Goal: Task Accomplishment & Management: Use online tool/utility

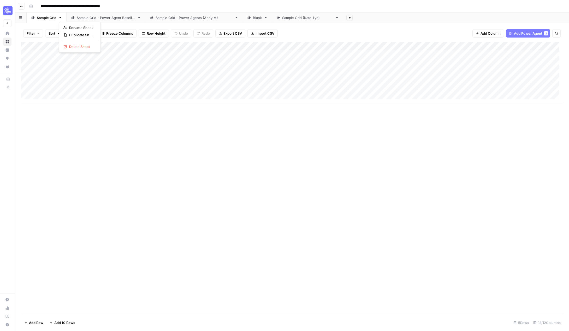
click at [61, 18] on icon "button" at bounding box center [60, 18] width 4 height 4
click at [80, 35] on span "Duplicate Sheet" at bounding box center [81, 34] width 25 height 5
click at [393, 17] on div "Sample Grid" at bounding box center [403, 17] width 20 height 5
click at [415, 17] on icon "button" at bounding box center [417, 18] width 4 height 4
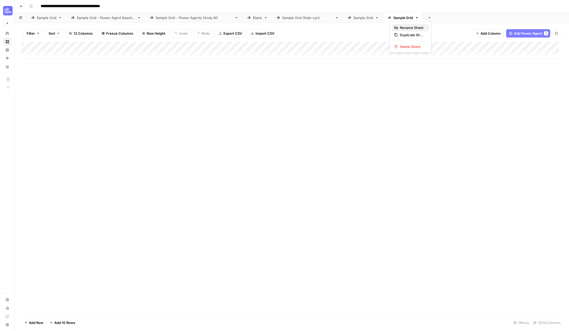
click at [402, 27] on span "Rename Sheet" at bounding box center [412, 27] width 25 height 5
type input "**********"
click at [326, 151] on div "Add Column" at bounding box center [291, 178] width 541 height 273
click at [49, 52] on div "Add Column" at bounding box center [291, 50] width 541 height 17
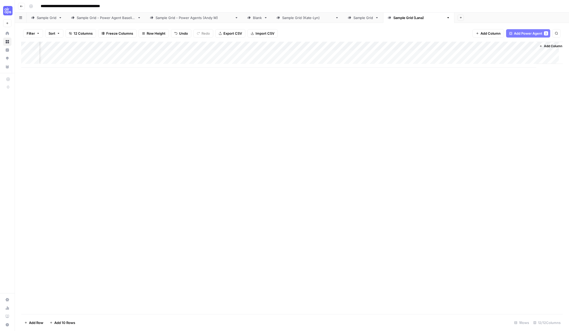
scroll to position [0, 194]
click at [470, 47] on div "Add Column" at bounding box center [291, 55] width 541 height 26
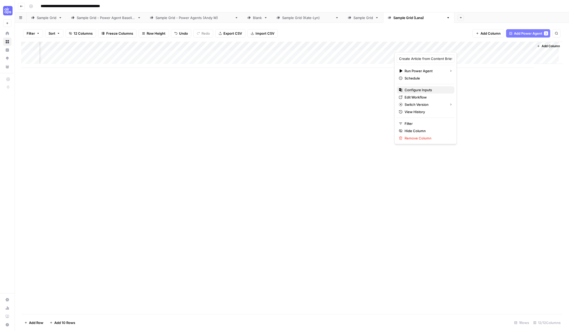
click at [425, 90] on span "Configure Inputs" at bounding box center [427, 89] width 46 height 5
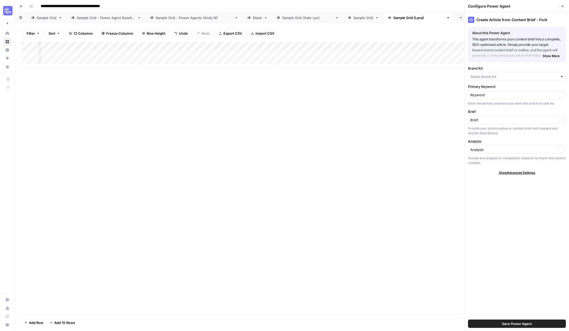
type input "AirOps"
click at [397, 47] on div "Add Column" at bounding box center [291, 55] width 541 height 26
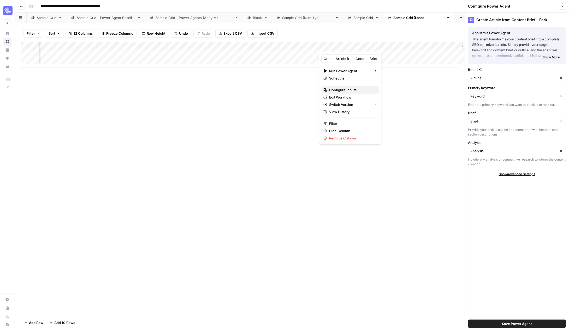
click at [341, 89] on span "Configure Inputs" at bounding box center [352, 89] width 46 height 5
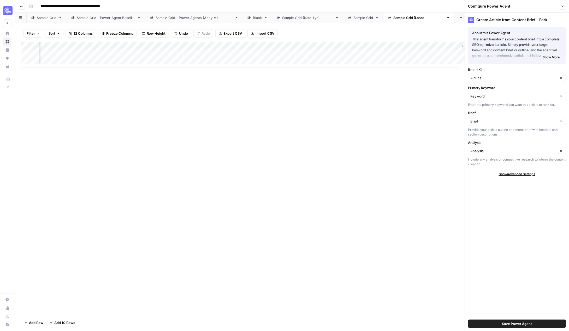
click at [409, 99] on div "Add Column" at bounding box center [291, 178] width 541 height 273
click at [83, 52] on div "Add Column" at bounding box center [291, 55] width 541 height 26
click at [84, 52] on div "Add Column" at bounding box center [291, 55] width 541 height 26
type textarea "**********"
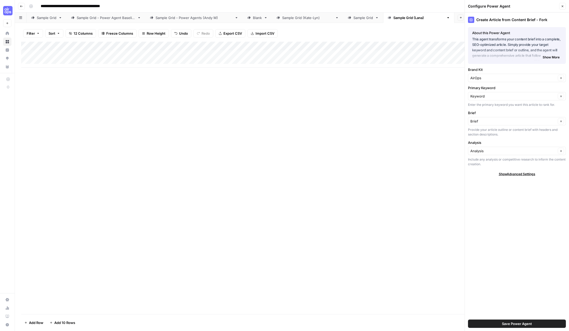
click at [164, 54] on div "Add Column" at bounding box center [291, 55] width 541 height 26
drag, startPoint x: 126, startPoint y: 185, endPoint x: 144, endPoint y: 181, distance: 18.3
click at [144, 181] on div "Add Column" at bounding box center [291, 178] width 541 height 273
click at [201, 46] on div "Add Column" at bounding box center [291, 55] width 541 height 26
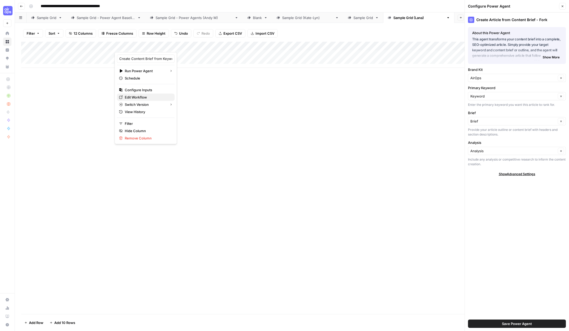
click at [138, 97] on span "Edit Workflow" at bounding box center [148, 97] width 46 height 5
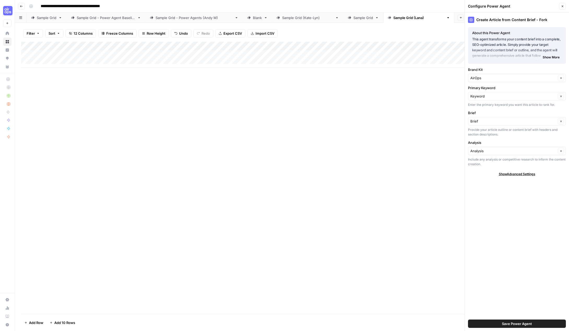
click at [134, 55] on div "Add Column" at bounding box center [291, 55] width 541 height 26
click at [207, 53] on div "Add Column" at bounding box center [291, 55] width 541 height 26
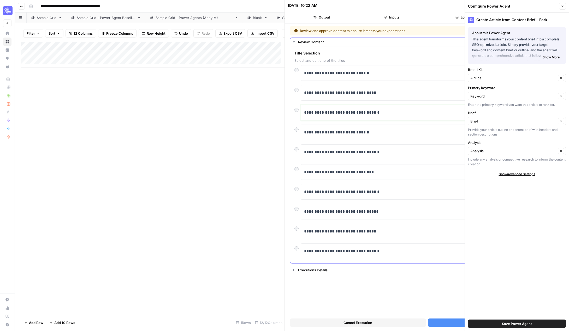
click at [325, 112] on p "**********" at bounding box center [430, 112] width 252 height 7
click at [563, 5] on icon "button" at bounding box center [562, 6] width 2 height 2
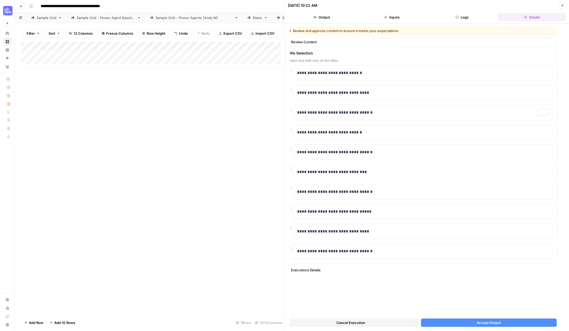
click at [484, 320] on span "Accept Output" at bounding box center [488, 322] width 24 height 5
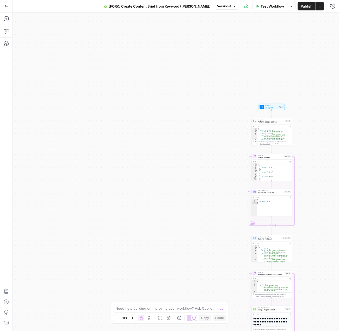
drag, startPoint x: 248, startPoint y: 77, endPoint x: 226, endPoint y: 77, distance: 22.4
click at [224, 77] on div "true false Workflow Set Inputs Inputs Google Search Perform Google Search Step …" at bounding box center [176, 172] width 327 height 319
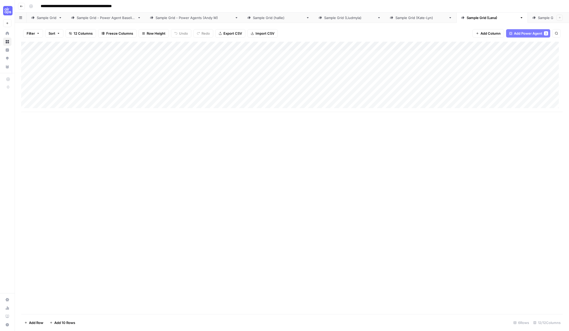
click at [538, 17] on div "Sample Grid - [PERSON_NAME]" at bounding box center [563, 17] width 51 height 5
click at [466, 16] on div "Sample Grid ([PERSON_NAME])" at bounding box center [491, 17] width 51 height 5
click at [93, 55] on div "Add Column" at bounding box center [291, 77] width 541 height 70
click at [85, 55] on div "Add Column" at bounding box center [291, 77] width 541 height 70
click at [85, 55] on textarea "**********" at bounding box center [80, 54] width 83 height 7
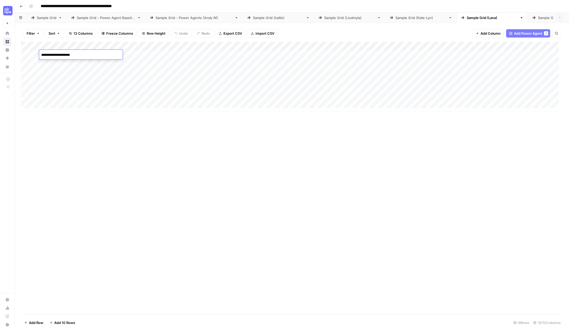
click at [85, 55] on textarea "**********" at bounding box center [80, 54] width 83 height 7
type textarea "*"
type textarea "**********"
click at [199, 46] on div "Add Column" at bounding box center [291, 77] width 541 height 70
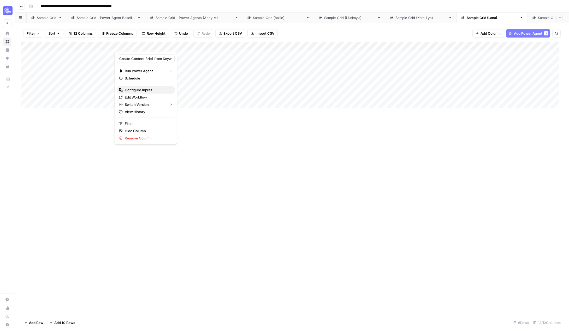
click at [143, 89] on span "Configure Inputs" at bounding box center [148, 89] width 46 height 5
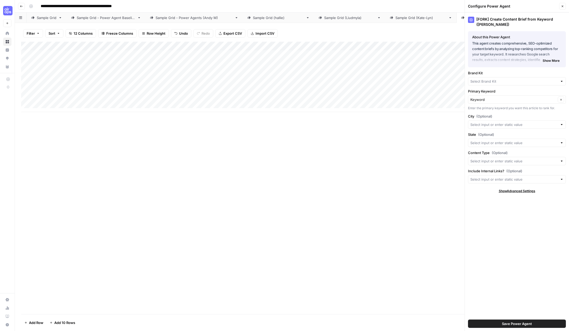
type input "Oh My Dude"
click at [505, 85] on input "Brand Kit" at bounding box center [513, 82] width 86 height 5
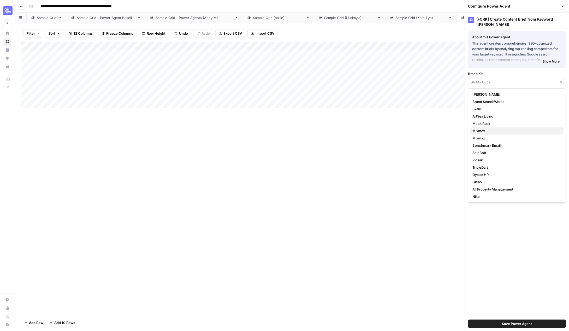
click at [491, 133] on span "Mixmax" at bounding box center [515, 130] width 87 height 5
type input "Mixmax"
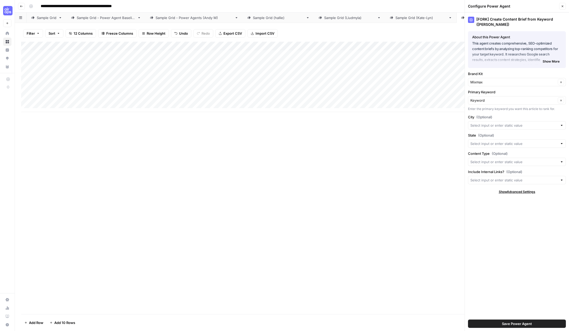
click at [486, 104] on div "Keyword Clear" at bounding box center [517, 100] width 98 height 8
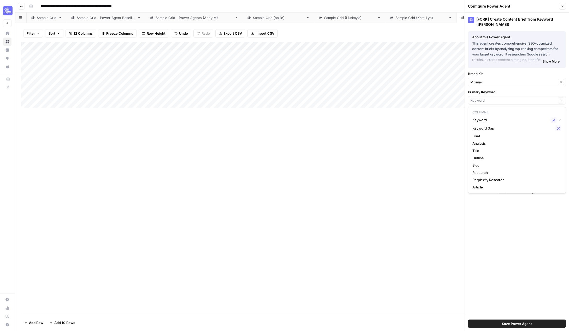
type input "Keyword"
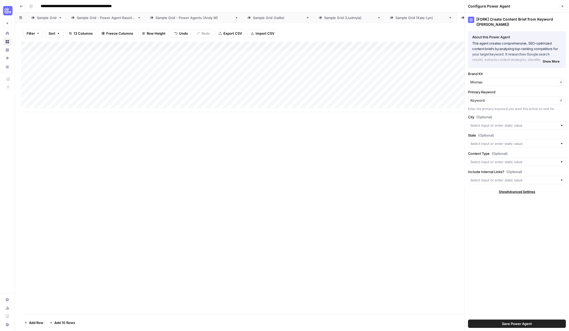
click at [505, 206] on div "[FORK] Create Content Brief from Keyword ([PERSON_NAME]) About this Power Agent…" at bounding box center [517, 172] width 104 height 319
click at [512, 324] on span "Save Power Agent" at bounding box center [517, 323] width 30 height 5
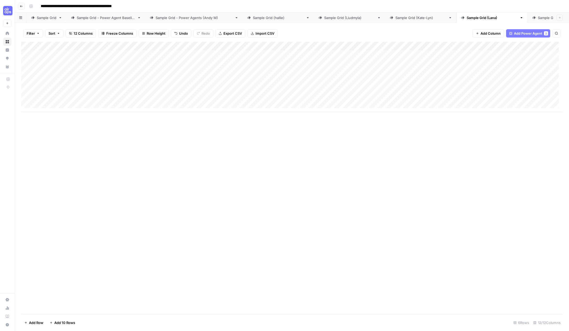
click at [200, 45] on div "Add Column" at bounding box center [291, 77] width 541 height 70
click at [139, 89] on span "Configure Inputs" at bounding box center [148, 89] width 46 height 5
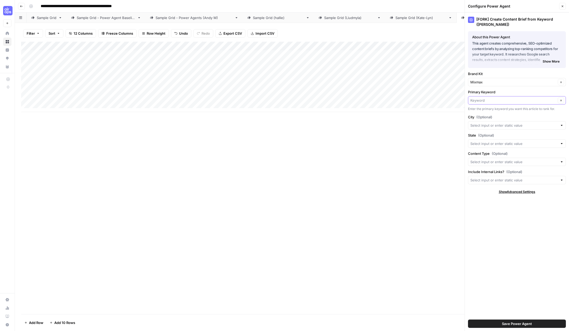
click at [493, 98] on input "Primary Keyword" at bounding box center [513, 100] width 86 height 5
click at [489, 102] on input "Primary Keyword" at bounding box center [513, 100] width 86 height 5
type input "a"
type input "ai execution"
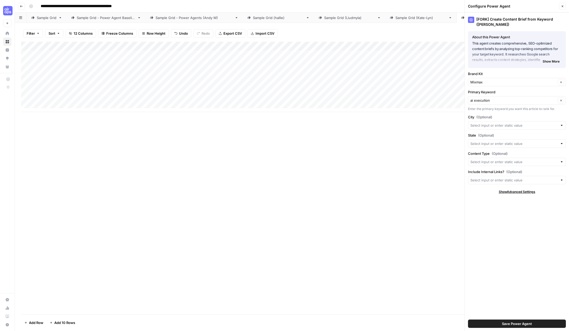
click at [525, 323] on span "Save Power Agent" at bounding box center [517, 323] width 30 height 5
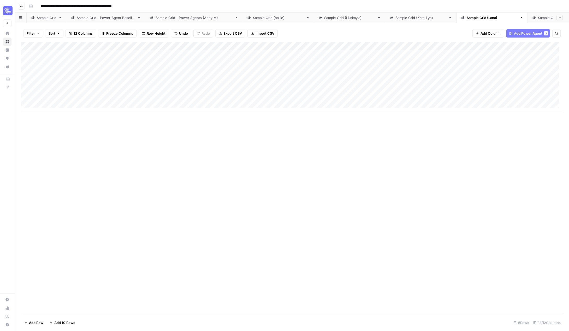
click at [138, 54] on div "Add Column" at bounding box center [291, 77] width 541 height 70
click at [208, 45] on div "Add Column" at bounding box center [291, 77] width 541 height 70
click at [219, 58] on span "All Rows" at bounding box center [226, 58] width 33 height 5
click at [186, 186] on div "Add Column" at bounding box center [291, 178] width 541 height 273
click at [200, 45] on div "Add Column" at bounding box center [291, 77] width 541 height 70
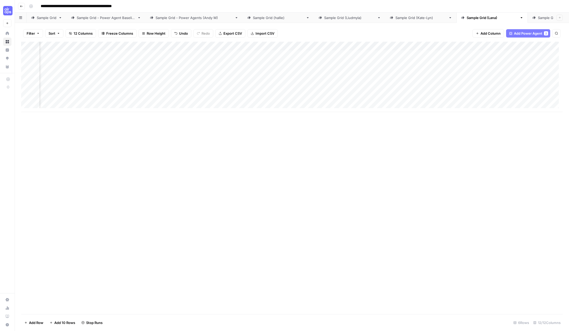
scroll to position [0, 194]
click at [471, 45] on div "Add Column" at bounding box center [291, 77] width 541 height 70
click at [423, 97] on span "Edit Workflow" at bounding box center [427, 97] width 46 height 5
drag, startPoint x: 21, startPoint y: 97, endPoint x: 26, endPoint y: 66, distance: 31.1
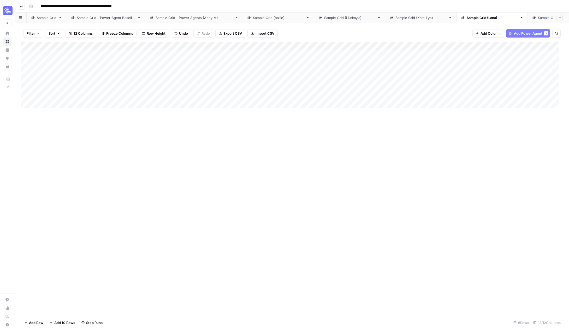
click at [26, 66] on div "Add Column" at bounding box center [291, 77] width 541 height 70
click at [395, 17] on div "Sample Grid ([PERSON_NAME])" at bounding box center [420, 17] width 51 height 5
click at [324, 17] on div "Sample Grid ([PERSON_NAME])" at bounding box center [349, 17] width 51 height 5
click at [538, 17] on div "Sample Grid - [PERSON_NAME]" at bounding box center [563, 17] width 51 height 5
click at [466, 16] on div "Sample Grid ([PERSON_NAME])" at bounding box center [491, 17] width 51 height 5
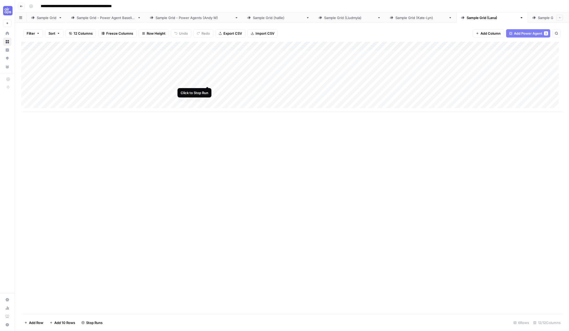
click at [206, 81] on div "Add Column" at bounding box center [291, 77] width 541 height 70
click at [207, 71] on div "Add Column" at bounding box center [291, 77] width 541 height 70
click at [207, 90] on div "Add Column" at bounding box center [291, 77] width 541 height 70
click at [207, 100] on div "Add Column" at bounding box center [291, 77] width 541 height 70
type input "**********"
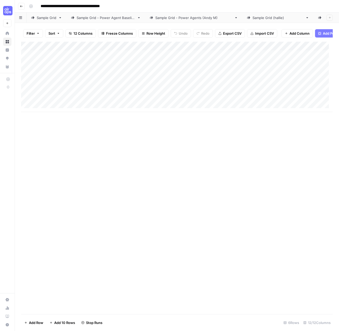
click at [135, 59] on div "Add Column" at bounding box center [177, 77] width 312 height 70
click at [208, 59] on div "Add Column" at bounding box center [177, 77] width 312 height 70
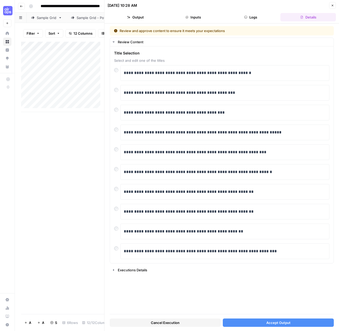
click at [273, 322] on span "Accept Output" at bounding box center [279, 322] width 24 height 5
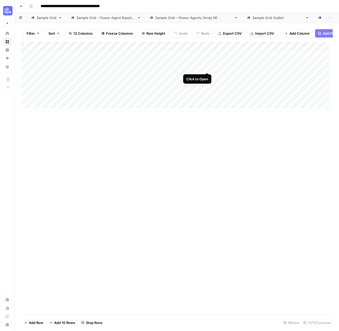
click at [207, 68] on div "Add Column" at bounding box center [177, 77] width 312 height 70
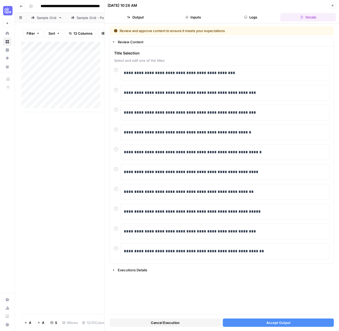
click at [251, 323] on button "Accept Output" at bounding box center [278, 323] width 111 height 8
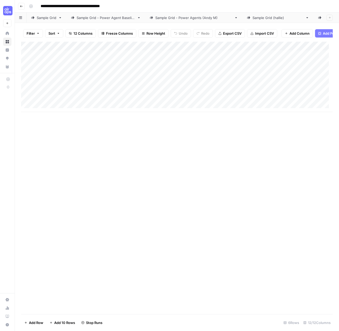
click at [202, 50] on div "Add Column" at bounding box center [177, 77] width 312 height 70
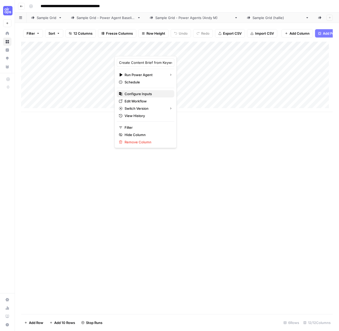
click at [144, 95] on span "Configure Inputs" at bounding box center [148, 93] width 46 height 5
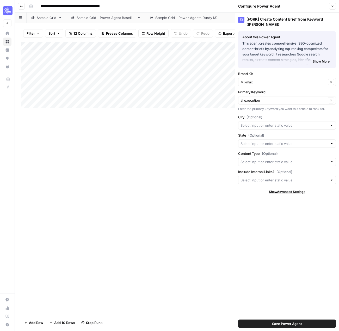
click at [203, 136] on div "Add Column" at bounding box center [177, 178] width 312 height 273
click at [177, 69] on div "Add Column" at bounding box center [177, 77] width 312 height 70
click at [336, 7] on button "Close" at bounding box center [332, 6] width 7 height 7
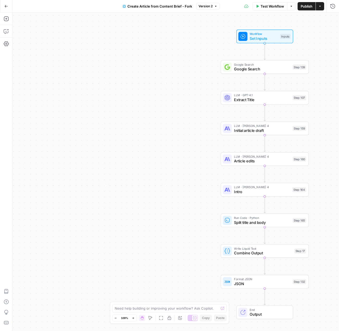
drag, startPoint x: 220, startPoint y: 64, endPoint x: 126, endPoint y: 66, distance: 94.7
click at [125, 66] on div "Workflow Set Inputs Inputs Google Search Google Search Step 139 LLM · GPT-4.1 E…" at bounding box center [176, 172] width 327 height 319
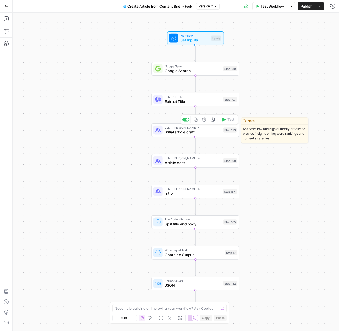
click at [180, 134] on span "Initial article draft" at bounding box center [193, 132] width 56 height 6
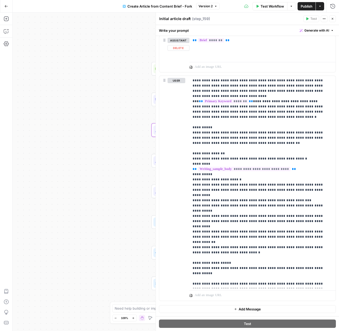
click at [129, 57] on div "Workflow Set Inputs Inputs Google Search Google Search Step 139 LLM · GPT-4.1 E…" at bounding box center [176, 172] width 327 height 319
click at [332, 17] on icon "button" at bounding box center [332, 18] width 3 height 3
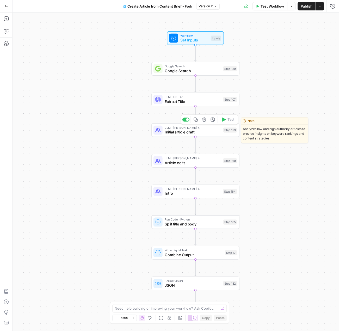
click at [182, 132] on span "Initial article draft" at bounding box center [193, 132] width 56 height 6
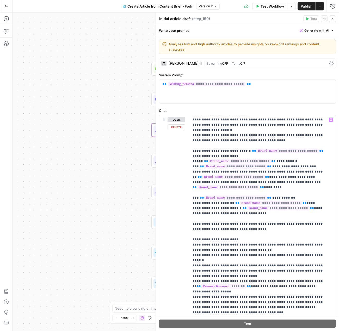
scroll to position [778, 0]
